Goal: Information Seeking & Learning: Check status

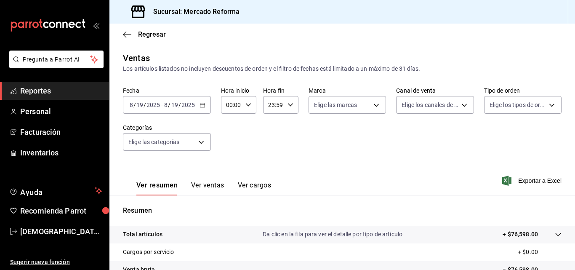
scroll to position [133, 0]
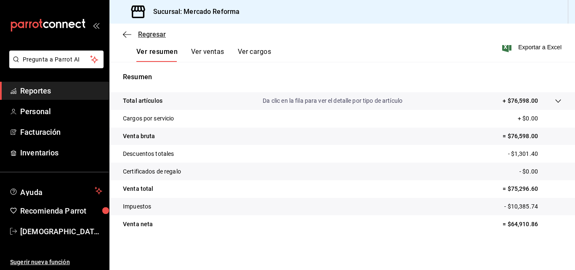
click at [129, 33] on icon "button" at bounding box center [127, 35] width 8 height 8
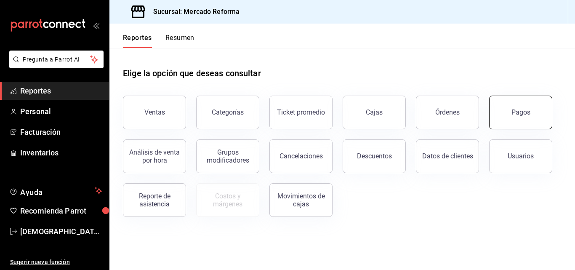
click at [497, 111] on button "Pagos" at bounding box center [520, 113] width 63 height 34
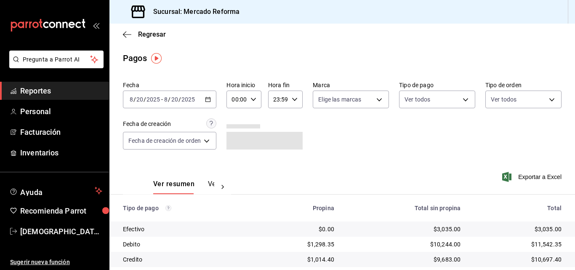
click at [122, 34] on div "Regresar" at bounding box center [342, 34] width 466 height 21
click at [128, 35] on icon "button" at bounding box center [127, 35] width 8 height 8
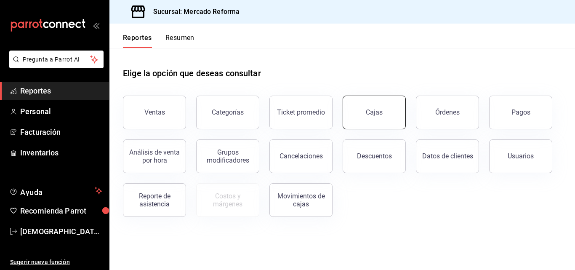
click at [385, 108] on button "Cajas" at bounding box center [374, 113] width 63 height 34
